Goal: Go to known website: Access a specific website the user already knows

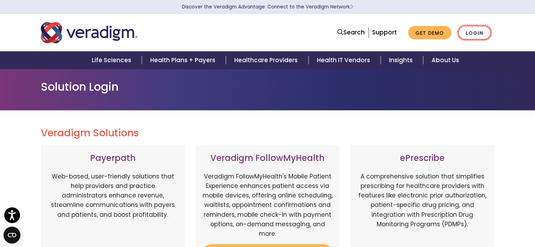
click at [471, 32] on link "Login" at bounding box center [474, 33] width 33 height 14
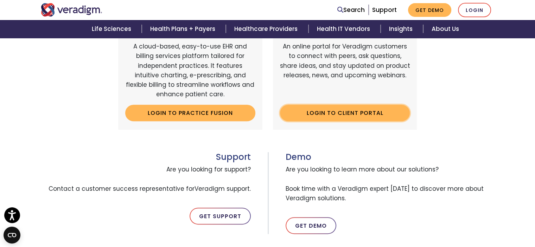
scroll to position [246, 0]
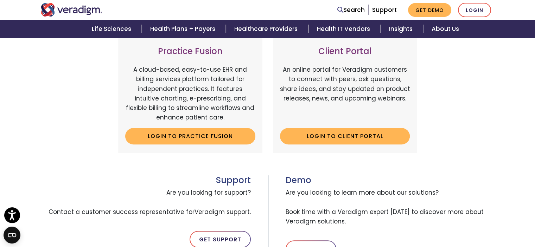
click at [339, 144] on div "Client Portal An online portal for Veradigm customers to connect with peers, as…" at bounding box center [345, 95] width 144 height 115
click at [360, 135] on link "Login to Client Portal" at bounding box center [345, 136] width 130 height 16
